Goal: Check status: Check status

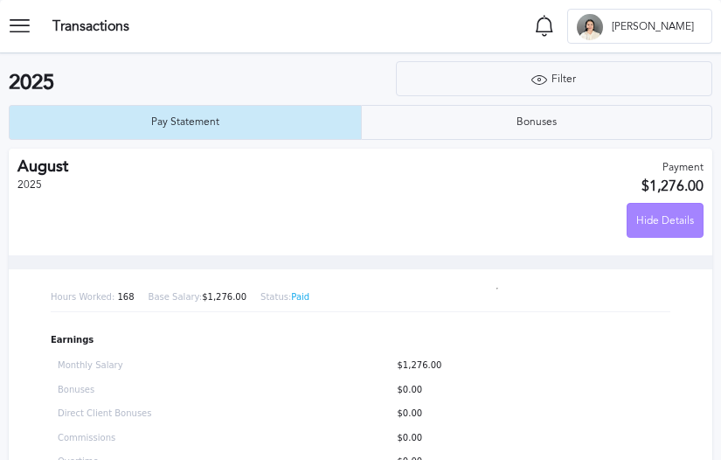
click at [641, 218] on div "Hide Details" at bounding box center [664, 221] width 75 height 35
click at [677, 220] on div "Hide Details" at bounding box center [664, 221] width 75 height 35
click at [654, 224] on div "Hide Details" at bounding box center [664, 221] width 75 height 35
click at [627, 213] on div "Hide Details" at bounding box center [664, 221] width 75 height 35
